Goal: Navigation & Orientation: Find specific page/section

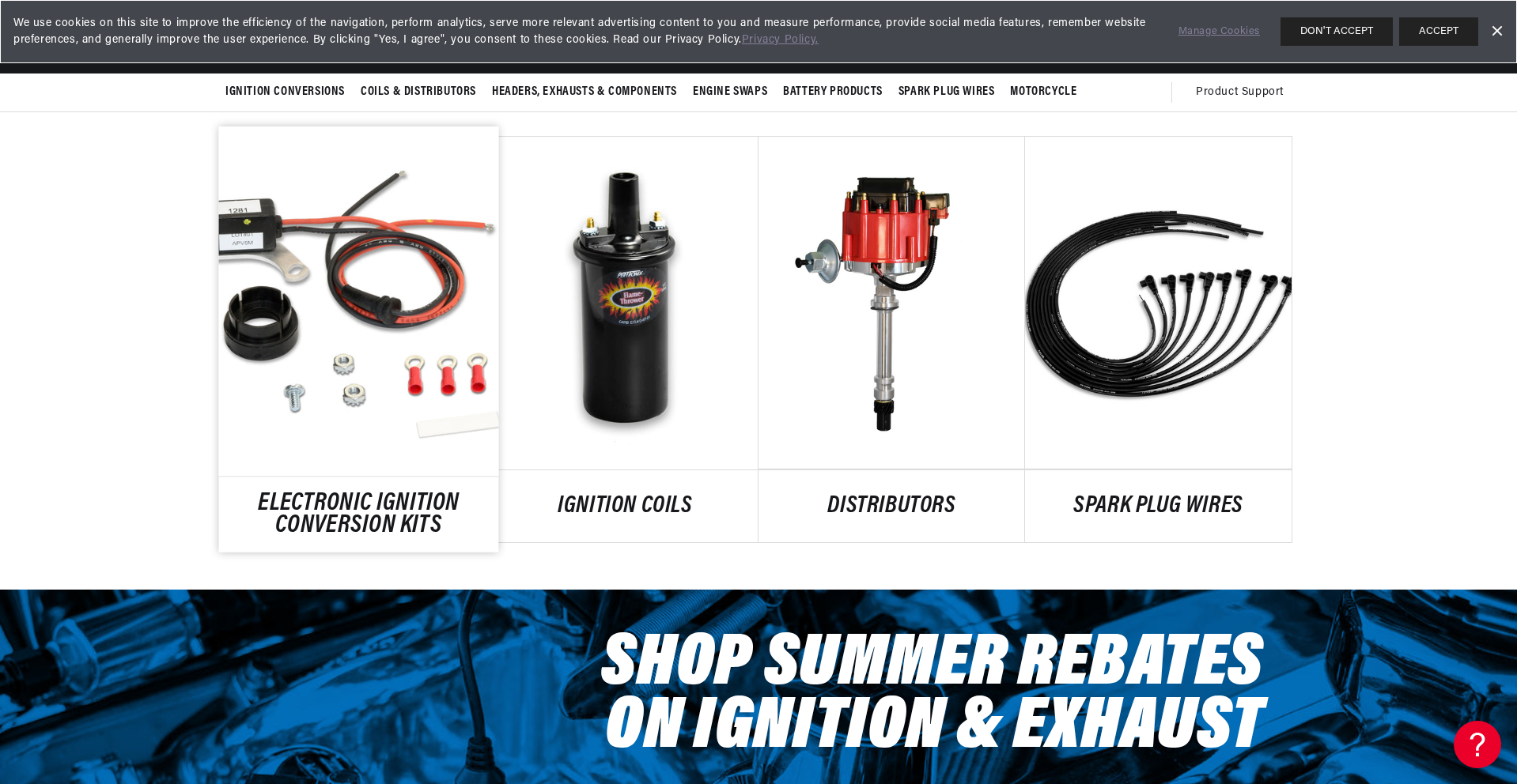
scroll to position [0, 988]
click at [421, 494] on link "ELECTRONIC IGNITION CONVERSION KITS" at bounding box center [359, 514] width 280 height 42
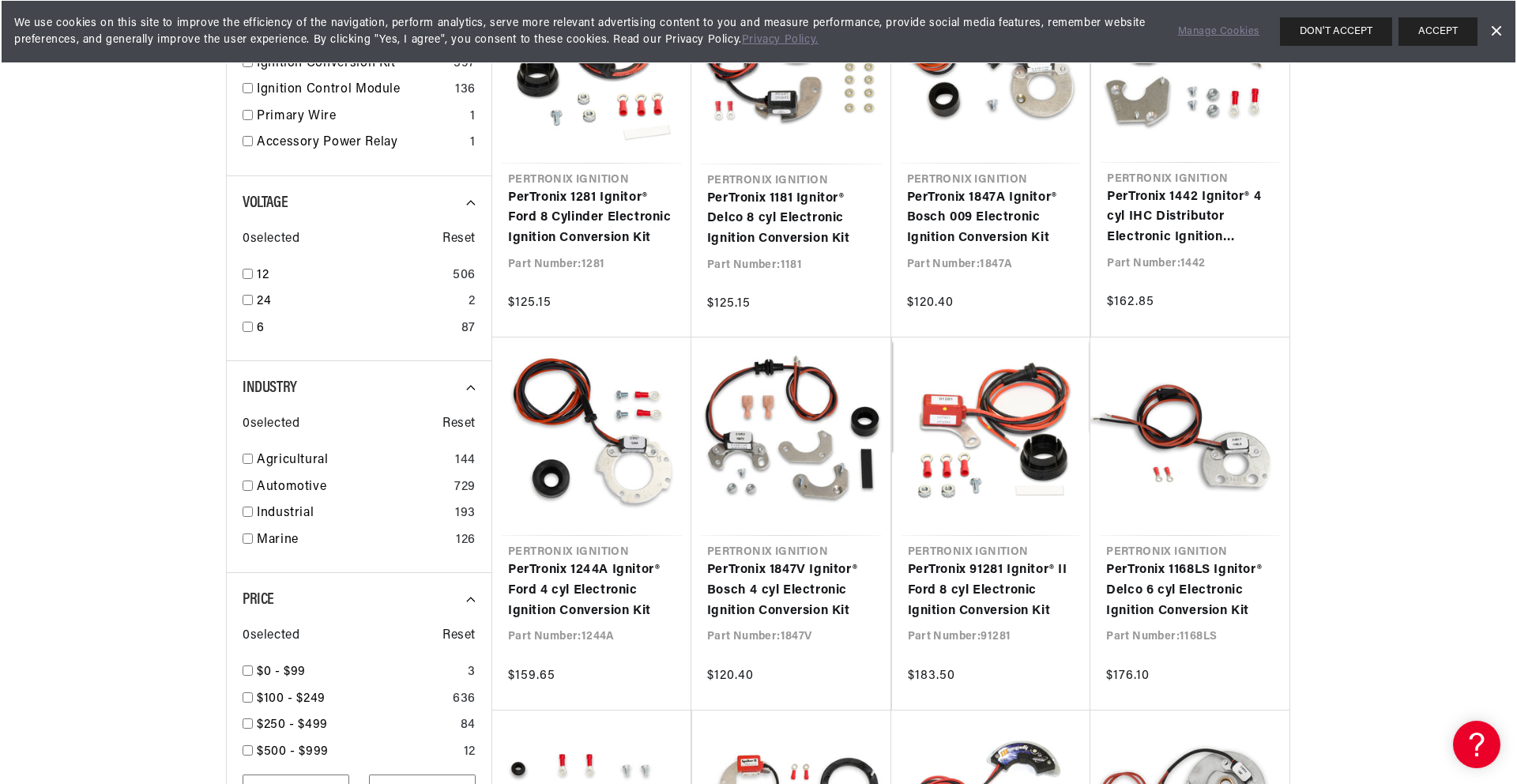
scroll to position [461, 0]
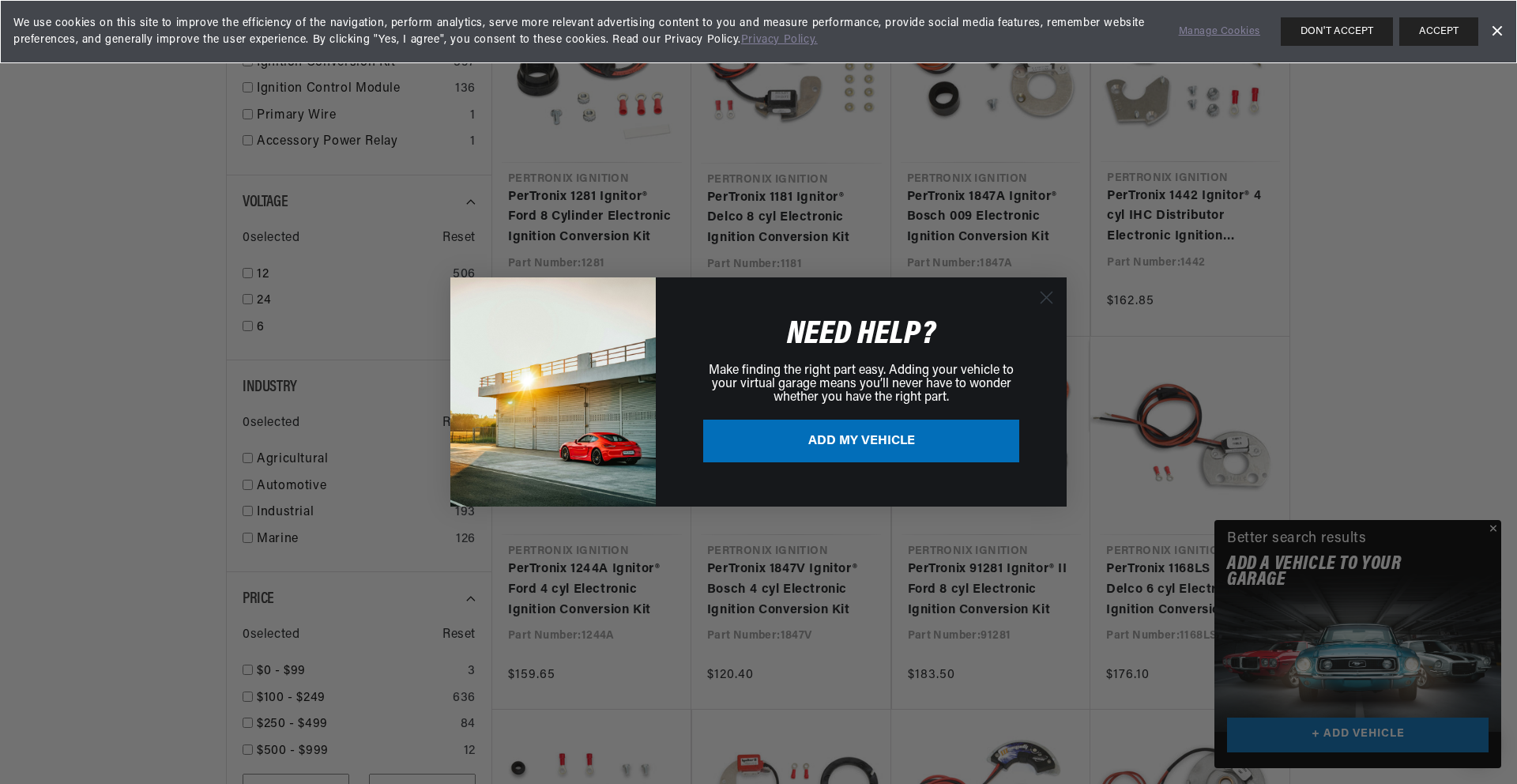
click at [1492, 532] on div "Close dialog NEED HELP? Make finding the right part easy. Adding your vehicle t…" at bounding box center [758, 392] width 1517 height 784
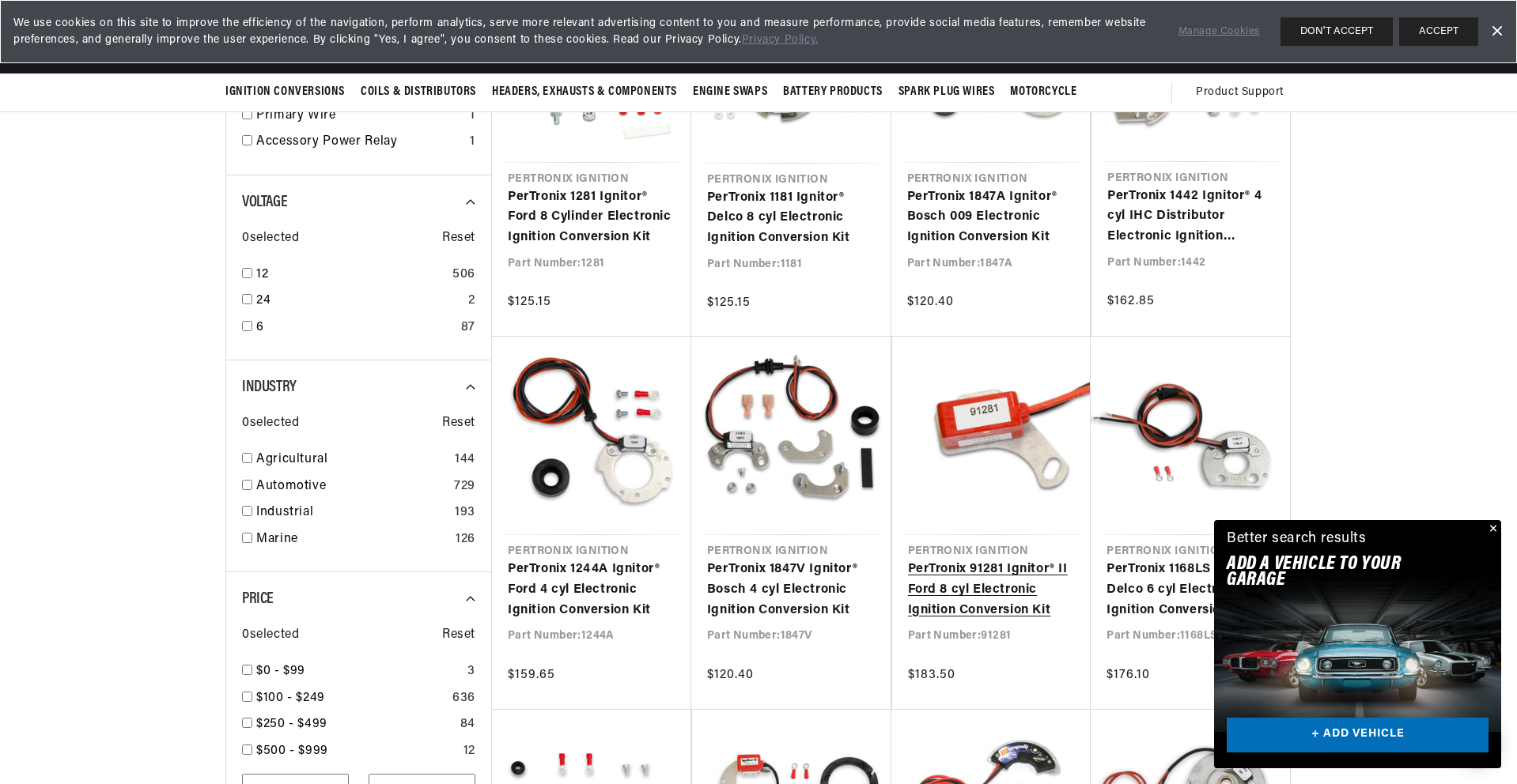
scroll to position [0, 0]
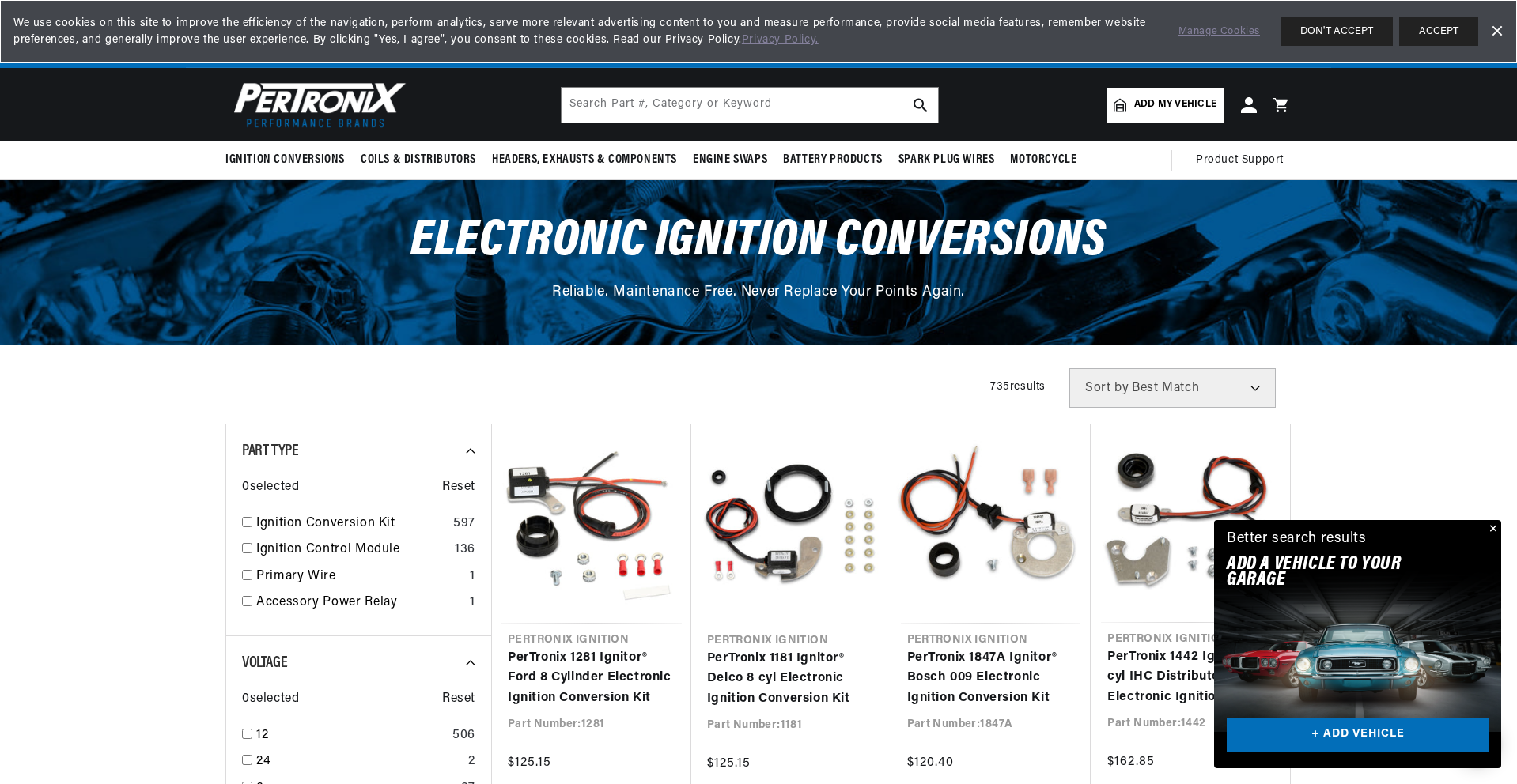
click at [341, 105] on img at bounding box center [317, 105] width 182 height 54
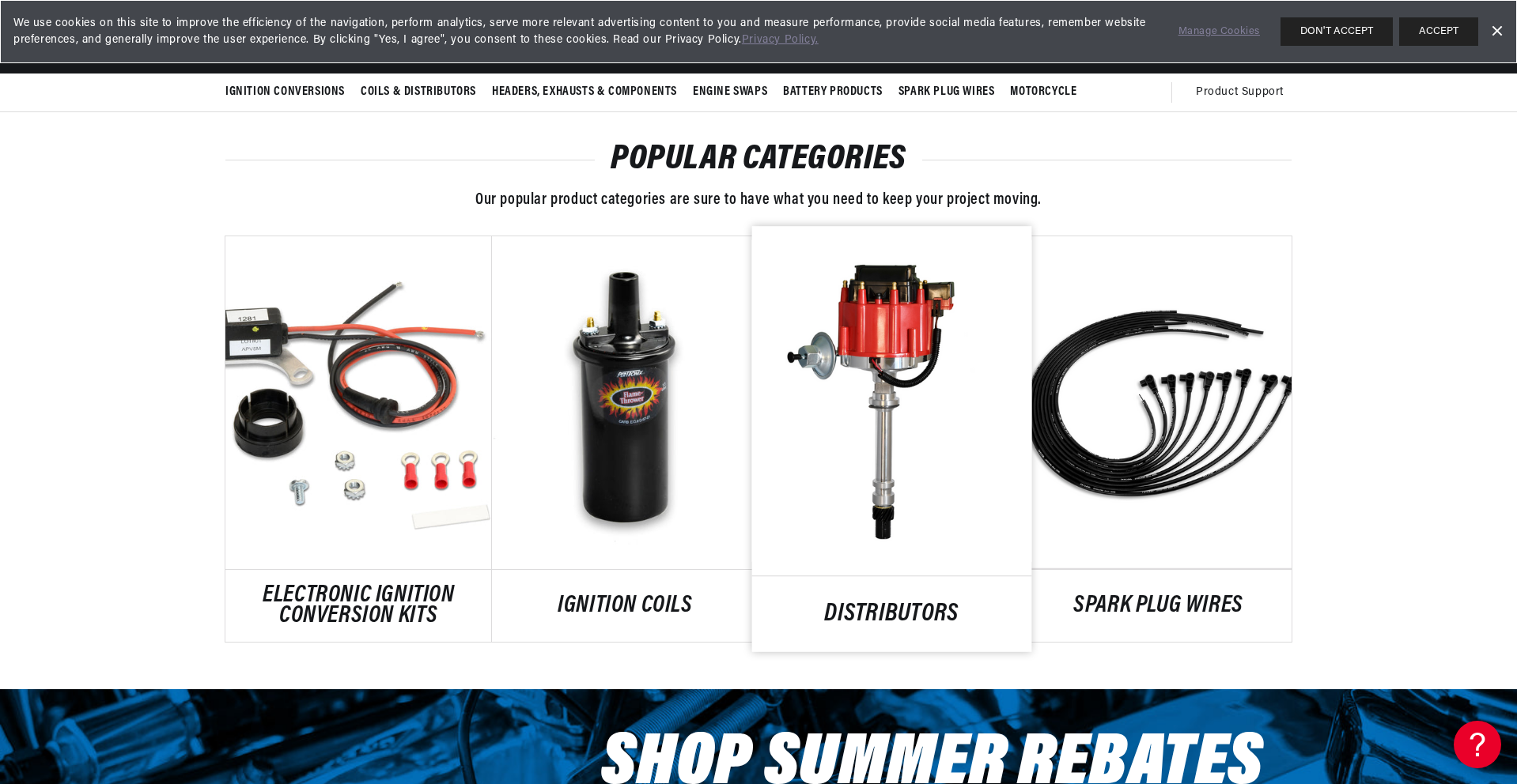
scroll to position [785, 0]
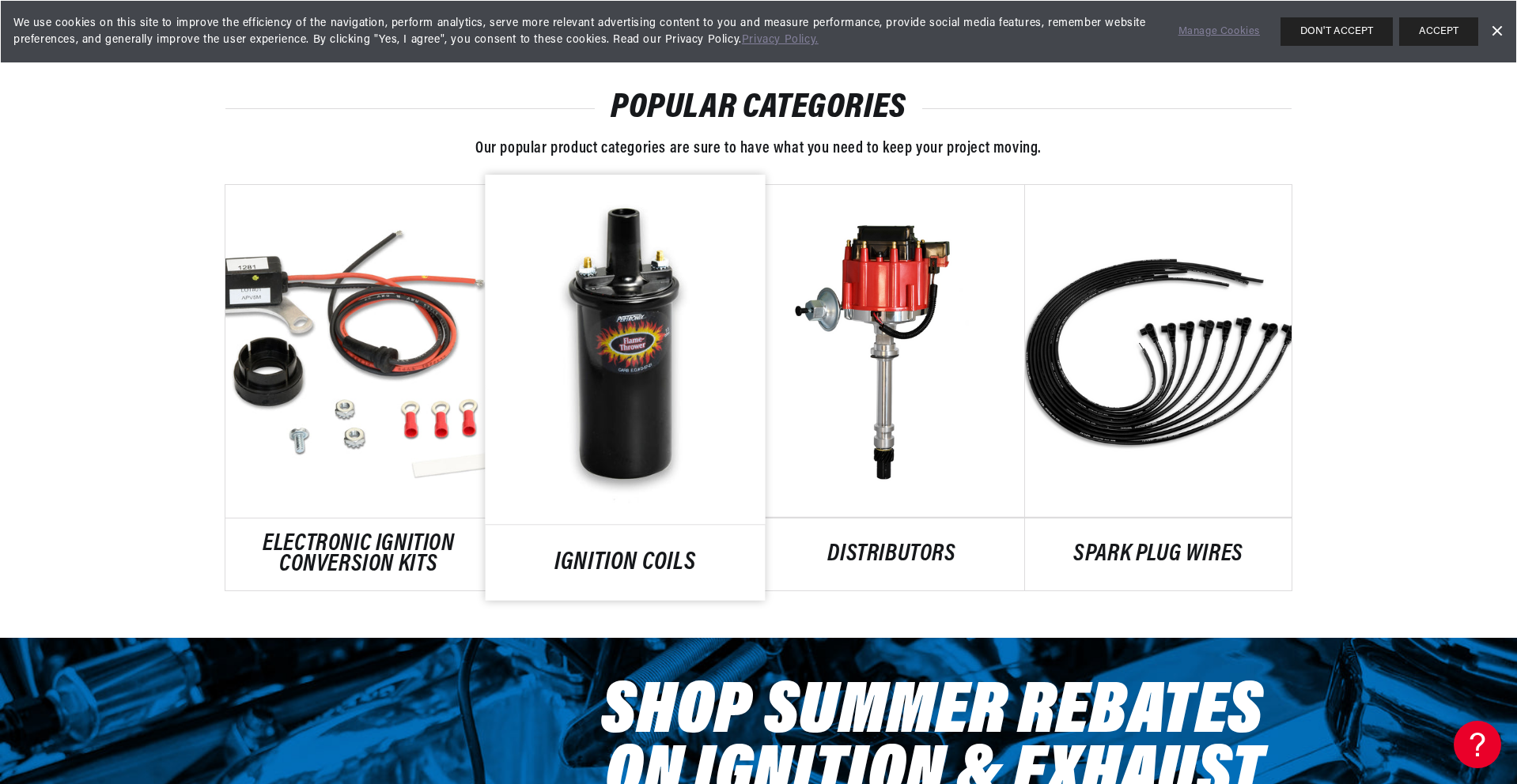
click at [670, 552] on link "IGNITION COILS" at bounding box center [625, 563] width 280 height 22
